Goal: Task Accomplishment & Management: Complete application form

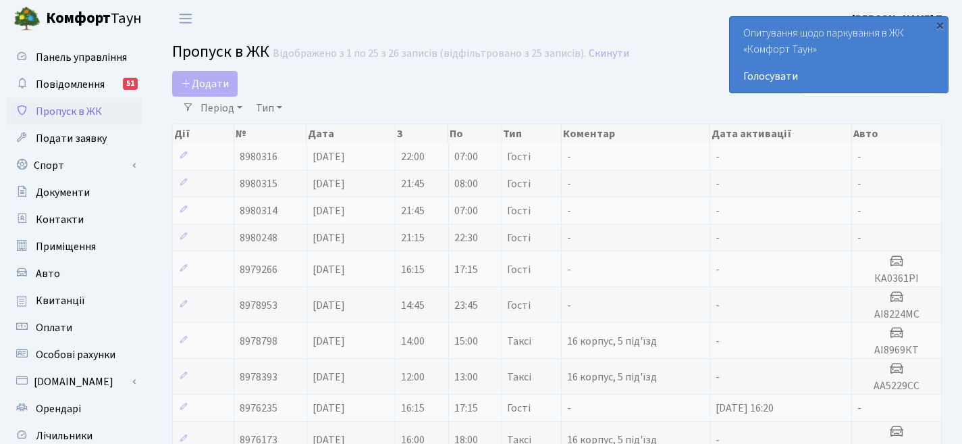
select select "25"
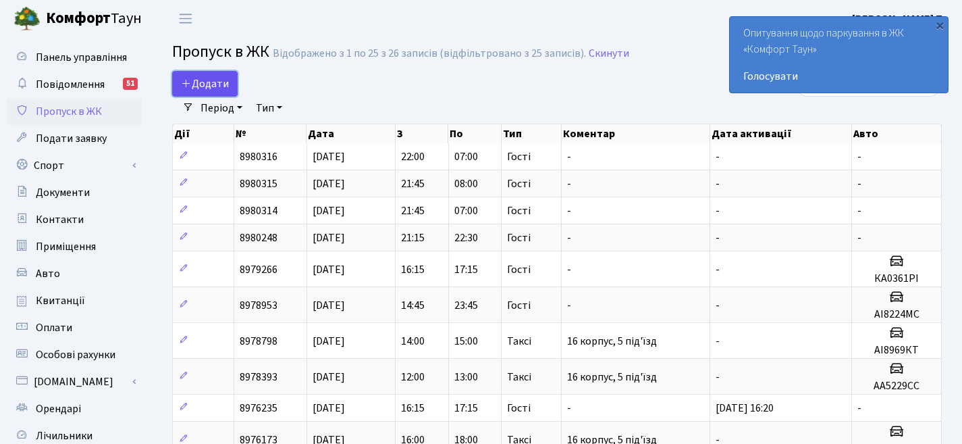
click at [197, 74] on link "Додати" at bounding box center [204, 84] width 65 height 26
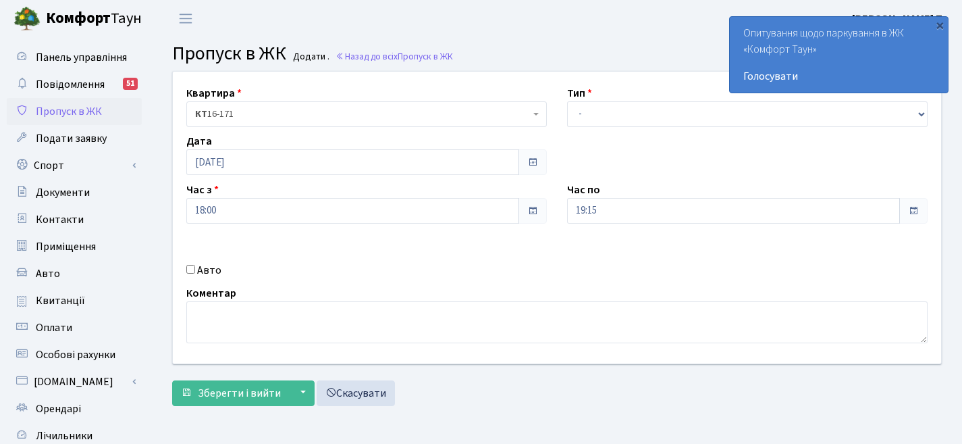
click at [193, 276] on div "Авто" at bounding box center [366, 270] width 381 height 16
click at [193, 275] on div "Авто" at bounding box center [366, 270] width 381 height 16
click at [192, 273] on input "Авто" at bounding box center [190, 269] width 9 height 9
checkbox input "true"
type input "r"
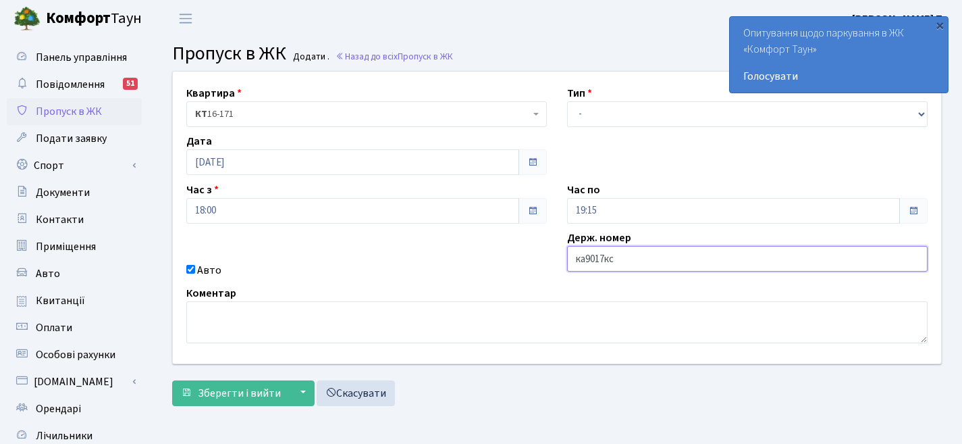
type input "ка9017кс"
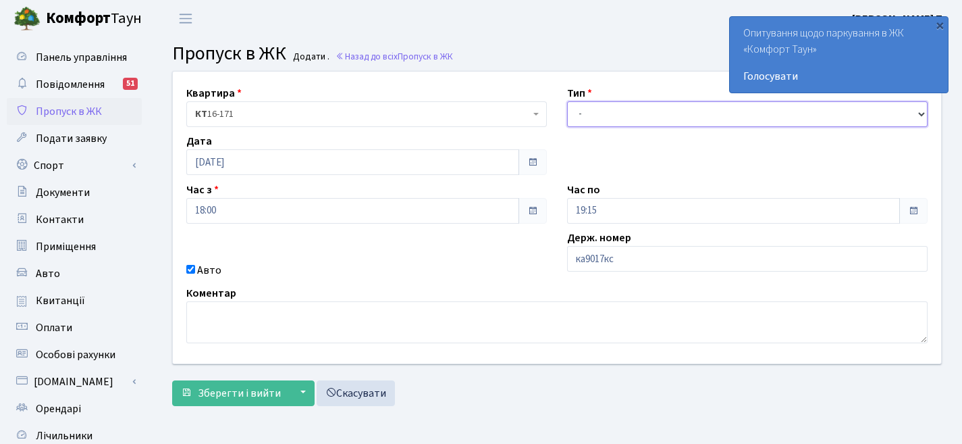
click at [608, 117] on select "- Доставка Таксі Гості Сервіс" at bounding box center [747, 114] width 361 height 26
select select "3"
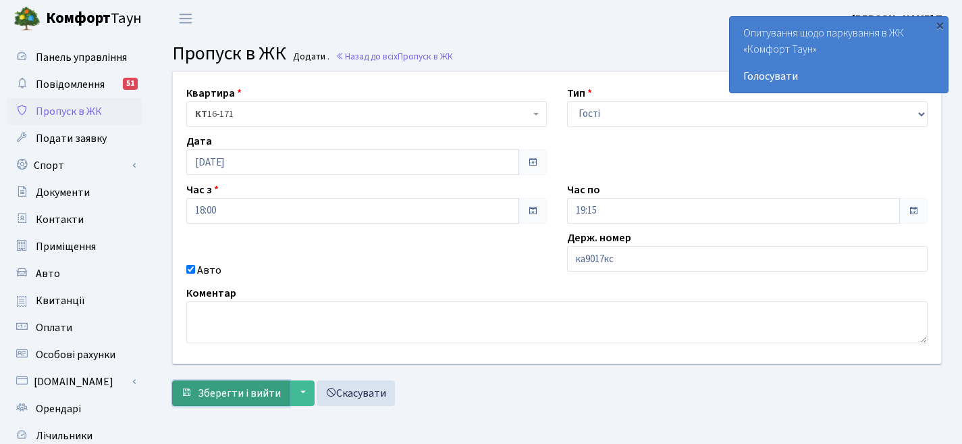
click at [226, 381] on button "Зберегти і вийти" at bounding box center [230, 393] width 117 height 26
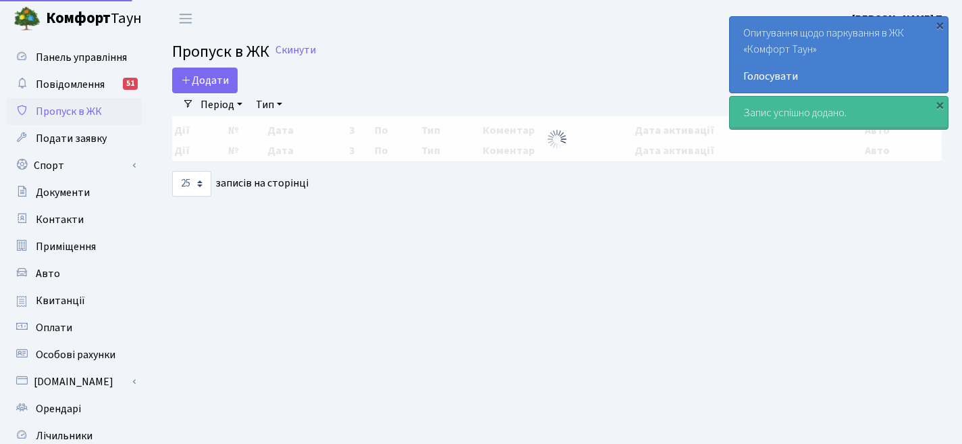
select select "25"
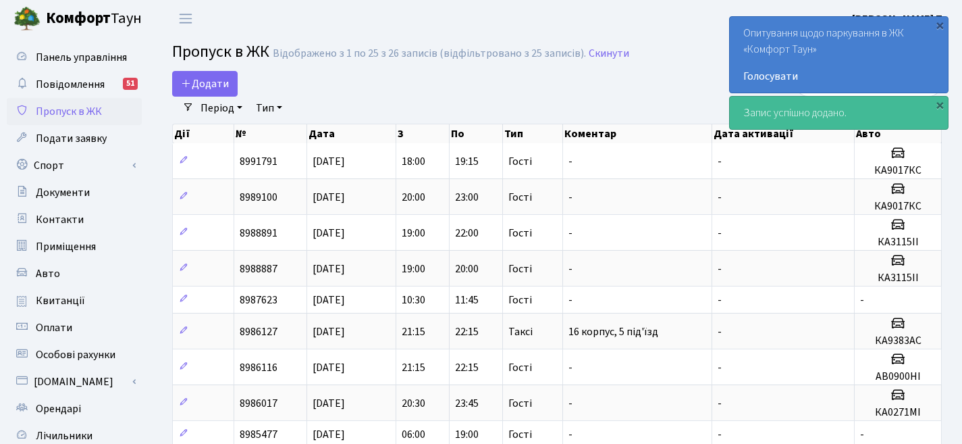
click at [616, 103] on div "Період [DATE] - [DATE] Тип - Доставка Таксі Гості Сервіс Очистити фільтри" at bounding box center [562, 108] width 737 height 23
